Goal: Use online tool/utility

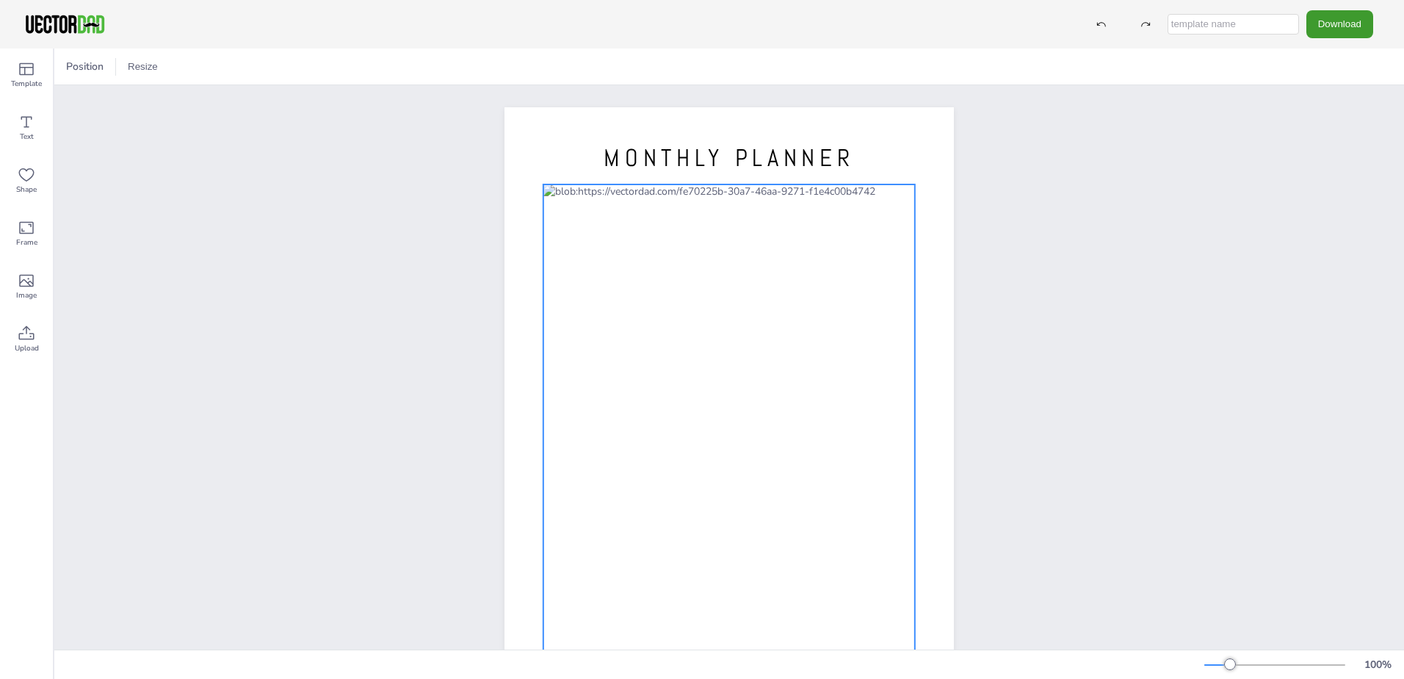
click at [795, 196] on div at bounding box center [730, 418] width 372 height 468
click at [794, 192] on div at bounding box center [730, 418] width 372 height 468
click at [700, 152] on icon at bounding box center [704, 156] width 9 height 9
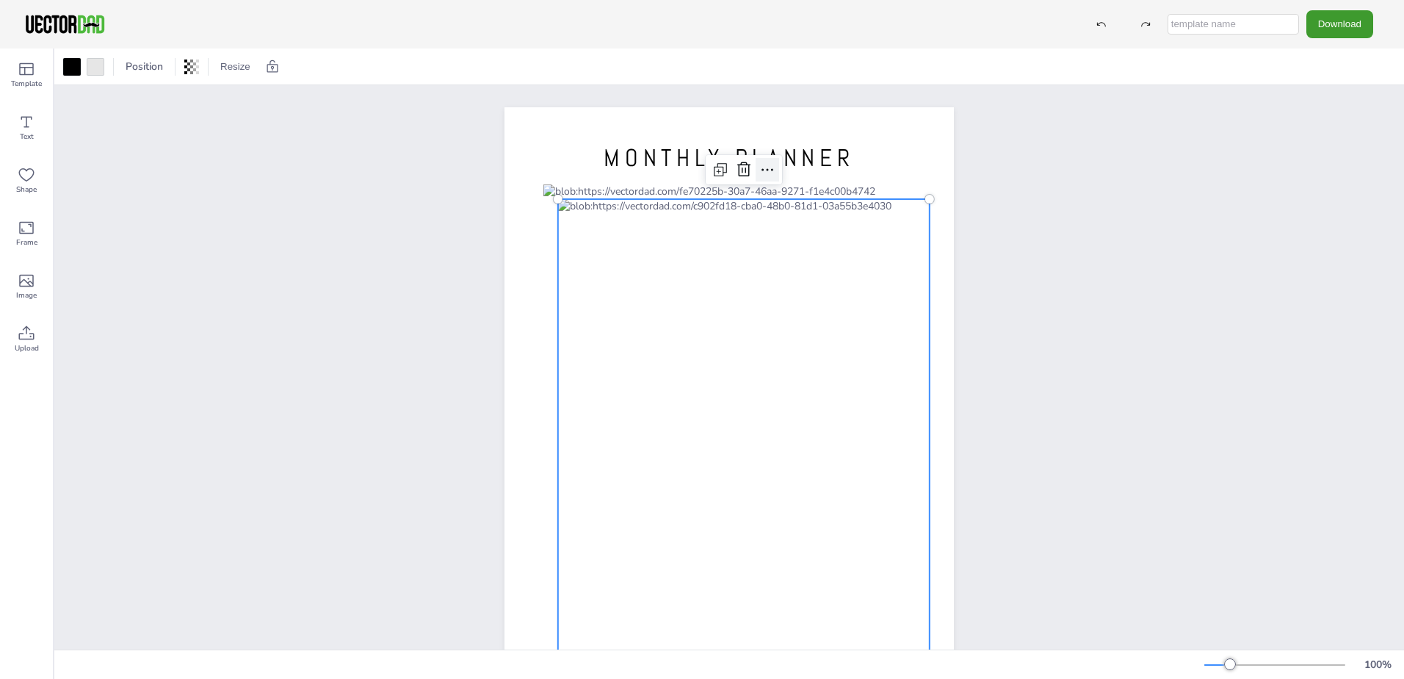
click at [759, 167] on icon at bounding box center [768, 170] width 18 height 18
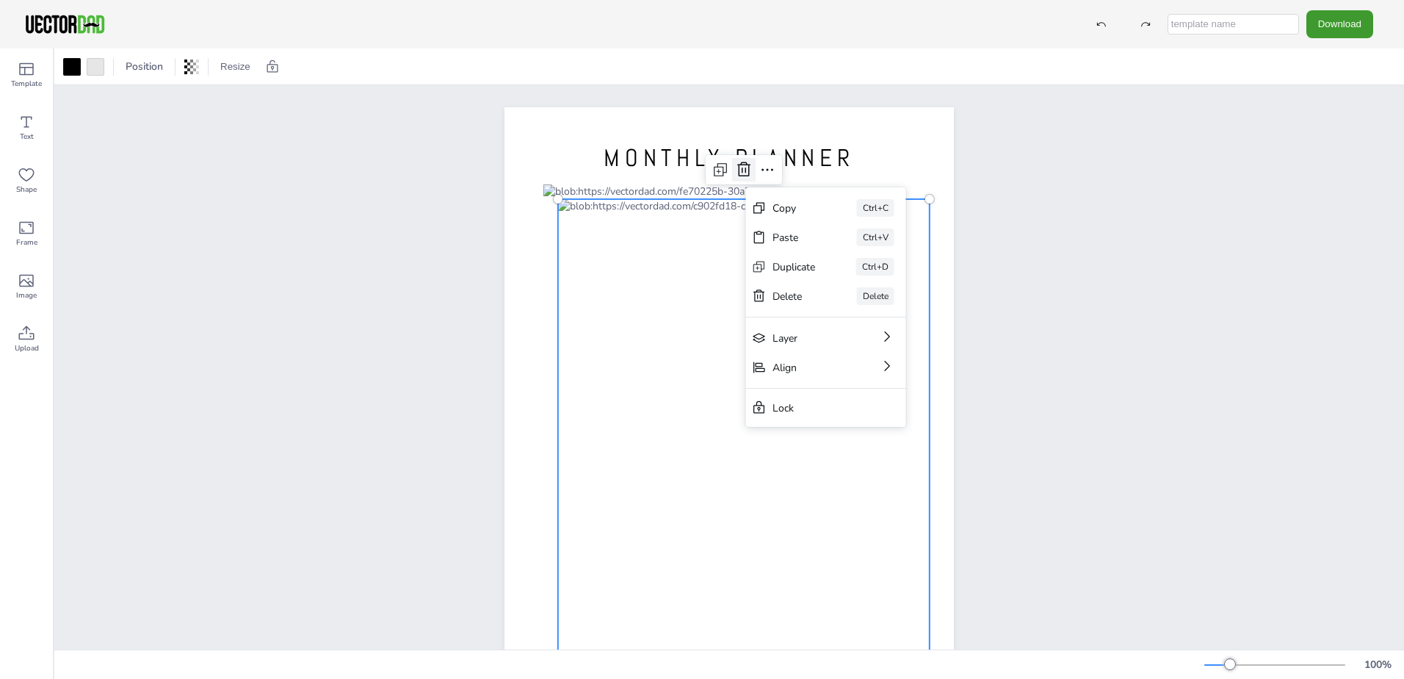
click at [740, 167] on icon at bounding box center [744, 170] width 18 height 18
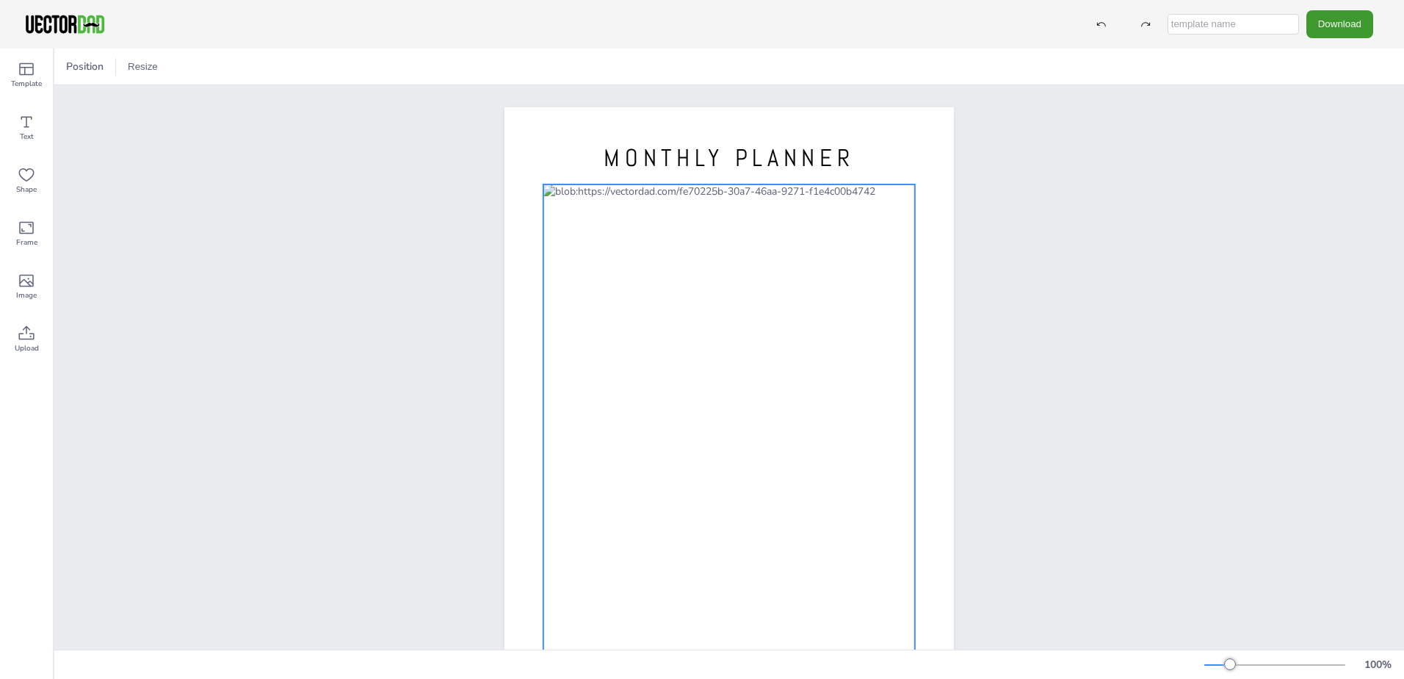
click at [795, 198] on div at bounding box center [730, 418] width 372 height 468
click at [751, 261] on div at bounding box center [730, 418] width 372 height 468
click at [713, 270] on div at bounding box center [730, 418] width 372 height 468
click at [25, 340] on icon at bounding box center [27, 334] width 18 height 18
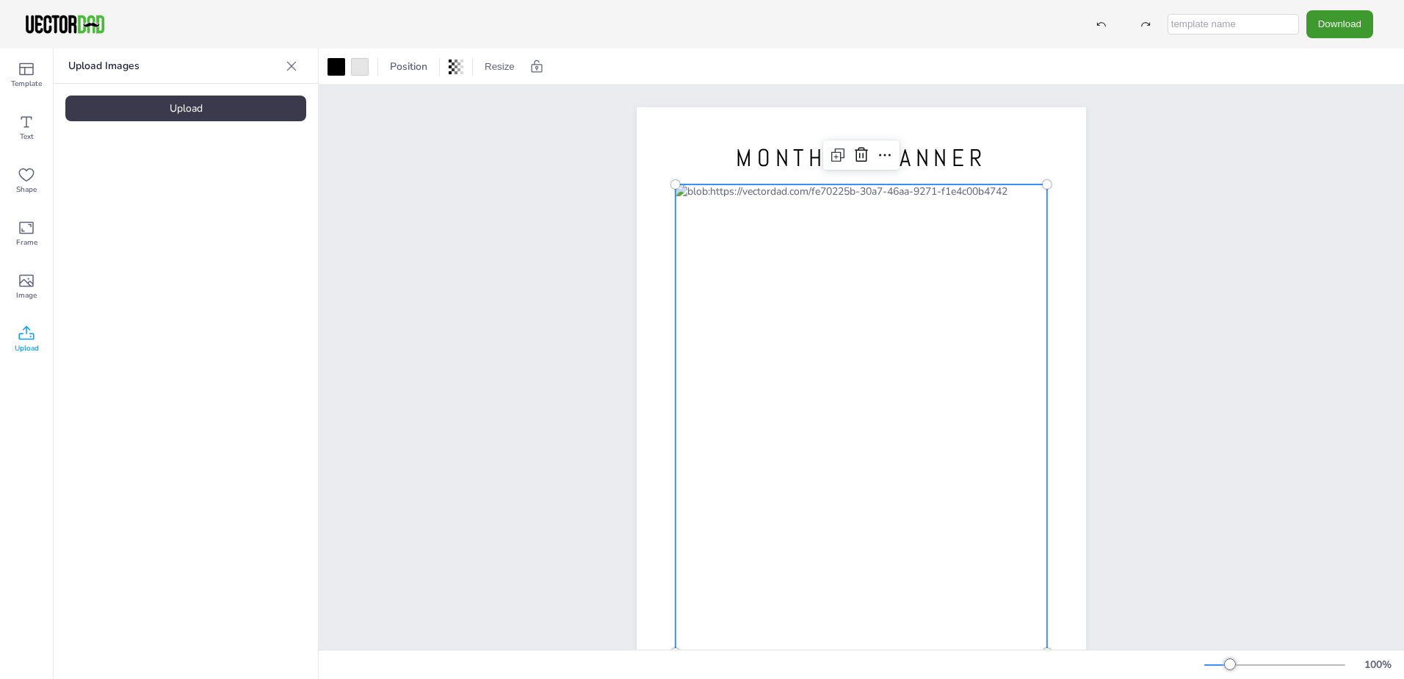
click at [215, 107] on div "Upload" at bounding box center [185, 108] width 241 height 26
click at [134, 212] on img at bounding box center [124, 203] width 118 height 75
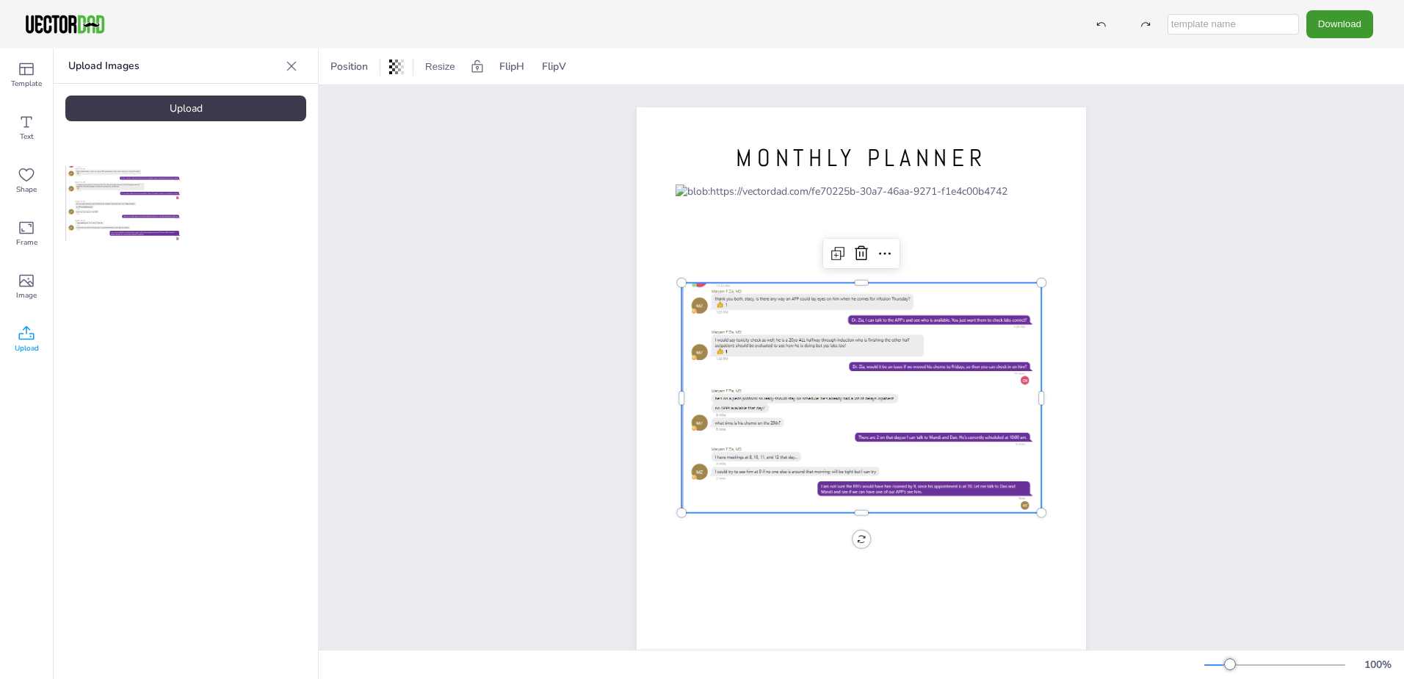
click at [286, 65] on icon at bounding box center [291, 66] width 15 height 15
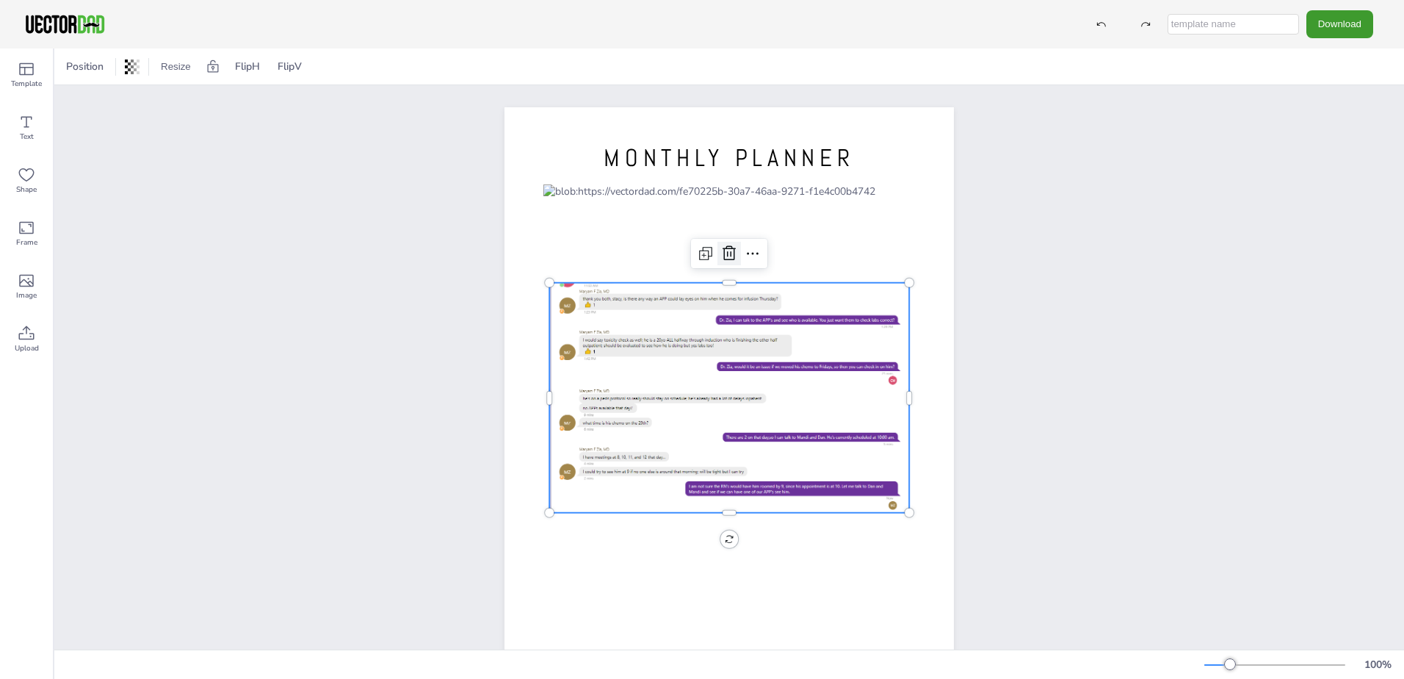
click at [721, 255] on icon at bounding box center [730, 254] width 18 height 18
